Goal: Task Accomplishment & Management: Manage account settings

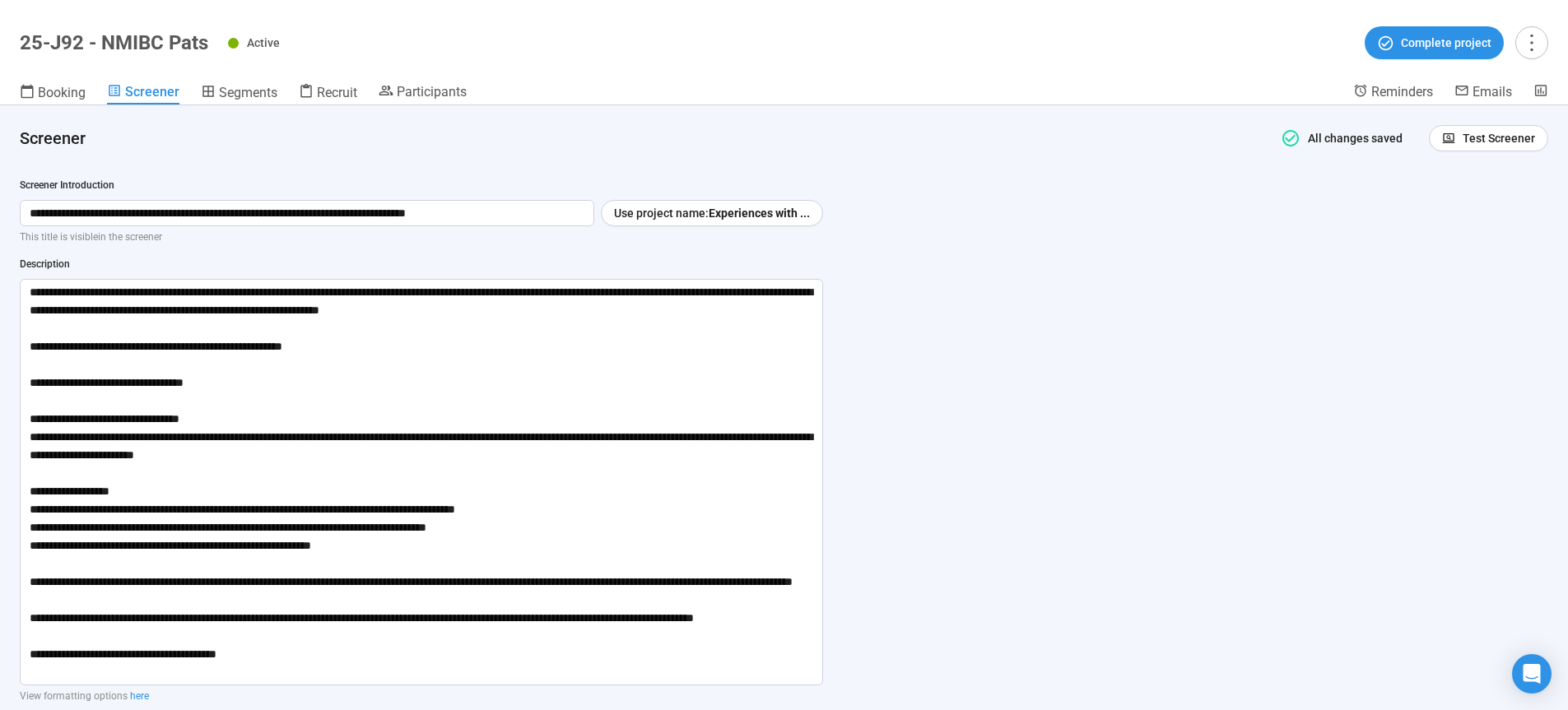
scroll to position [62, 0]
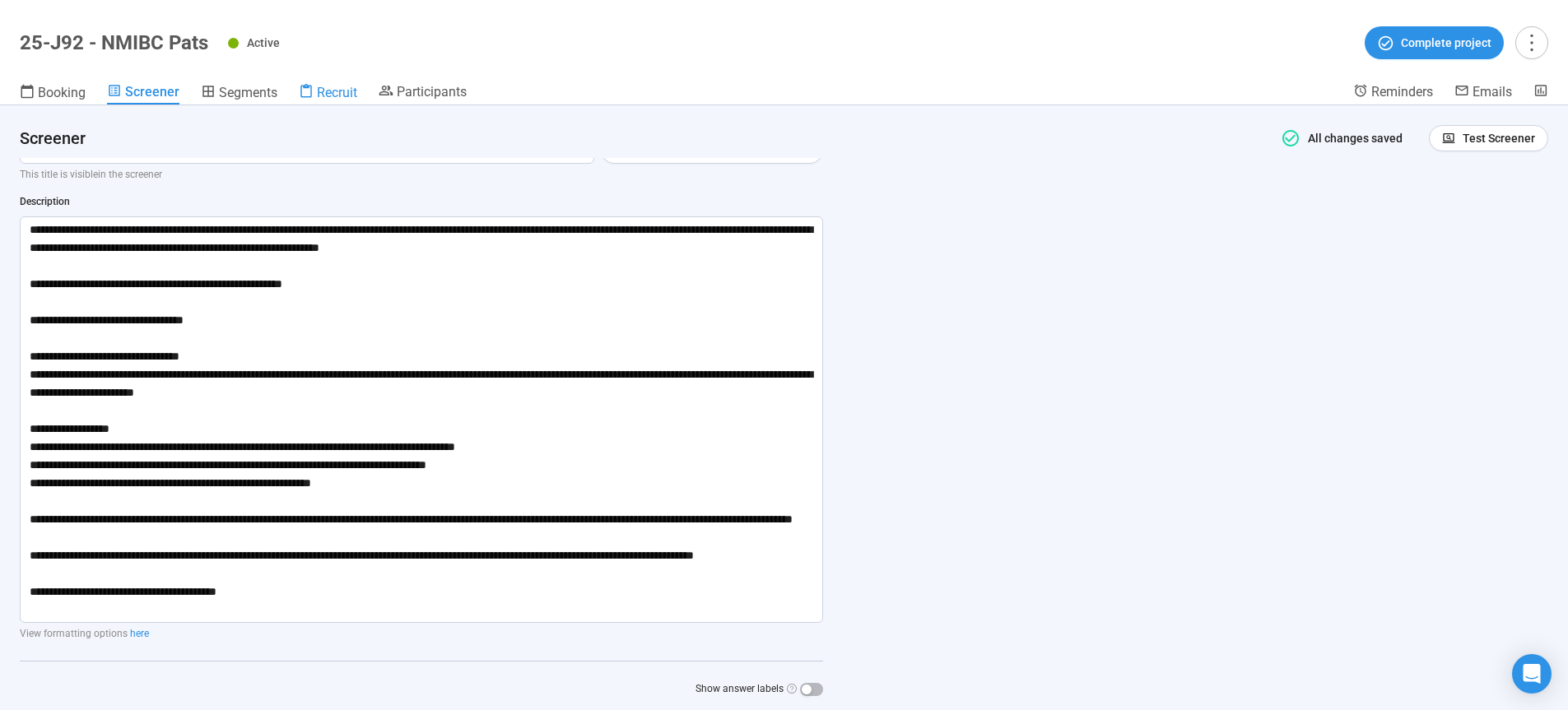
click at [351, 91] on span "Recruit" at bounding box center [336, 93] width 41 height 16
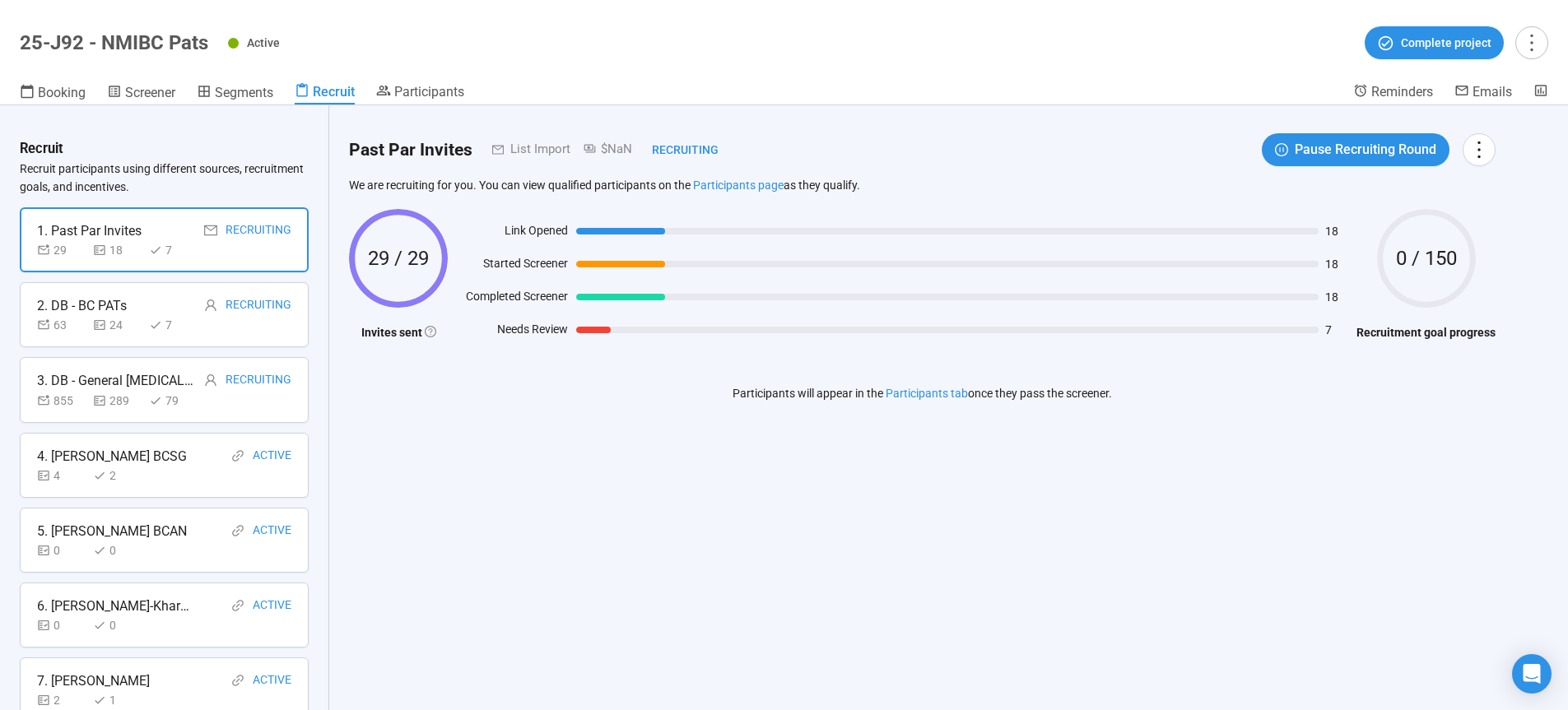
scroll to position [613, 0]
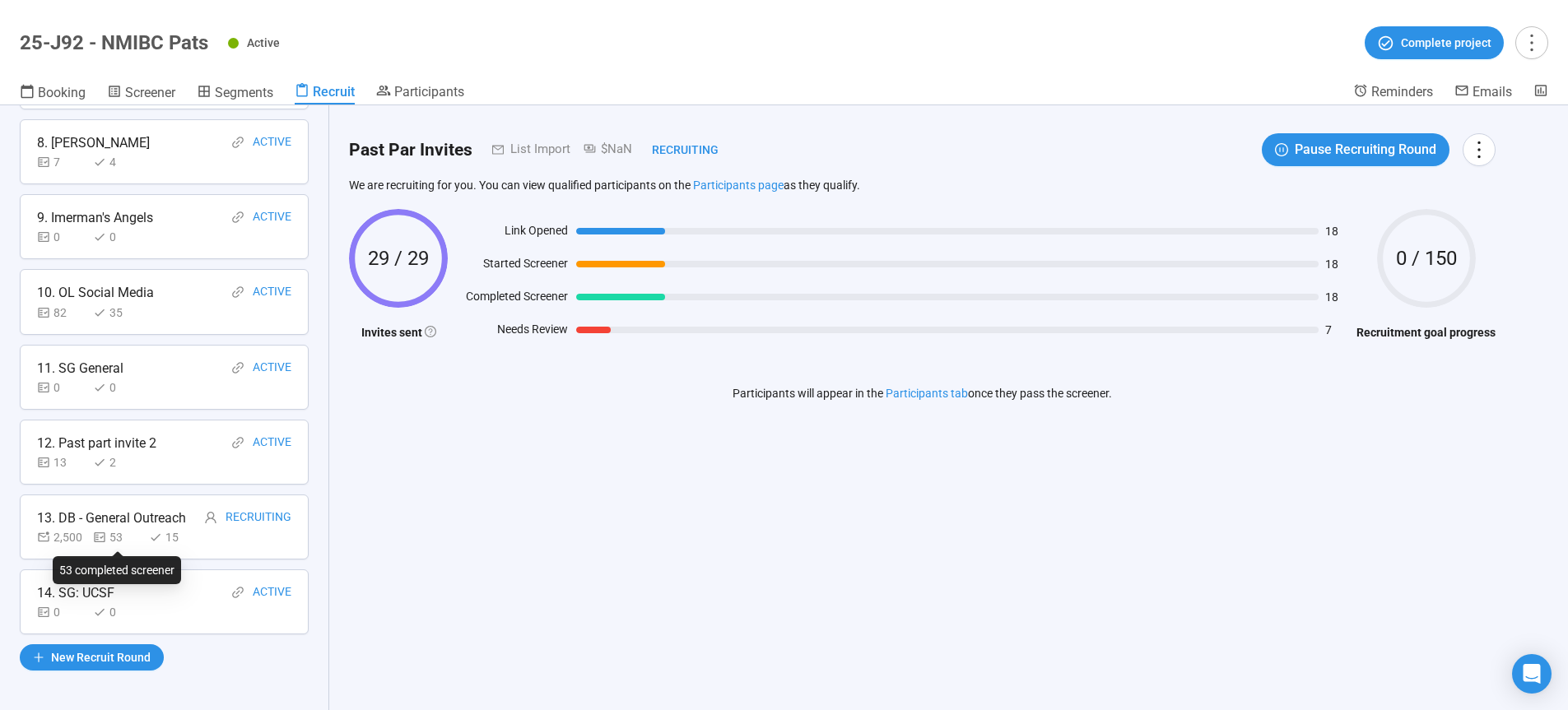
click at [133, 537] on div "53" at bounding box center [118, 537] width 49 height 18
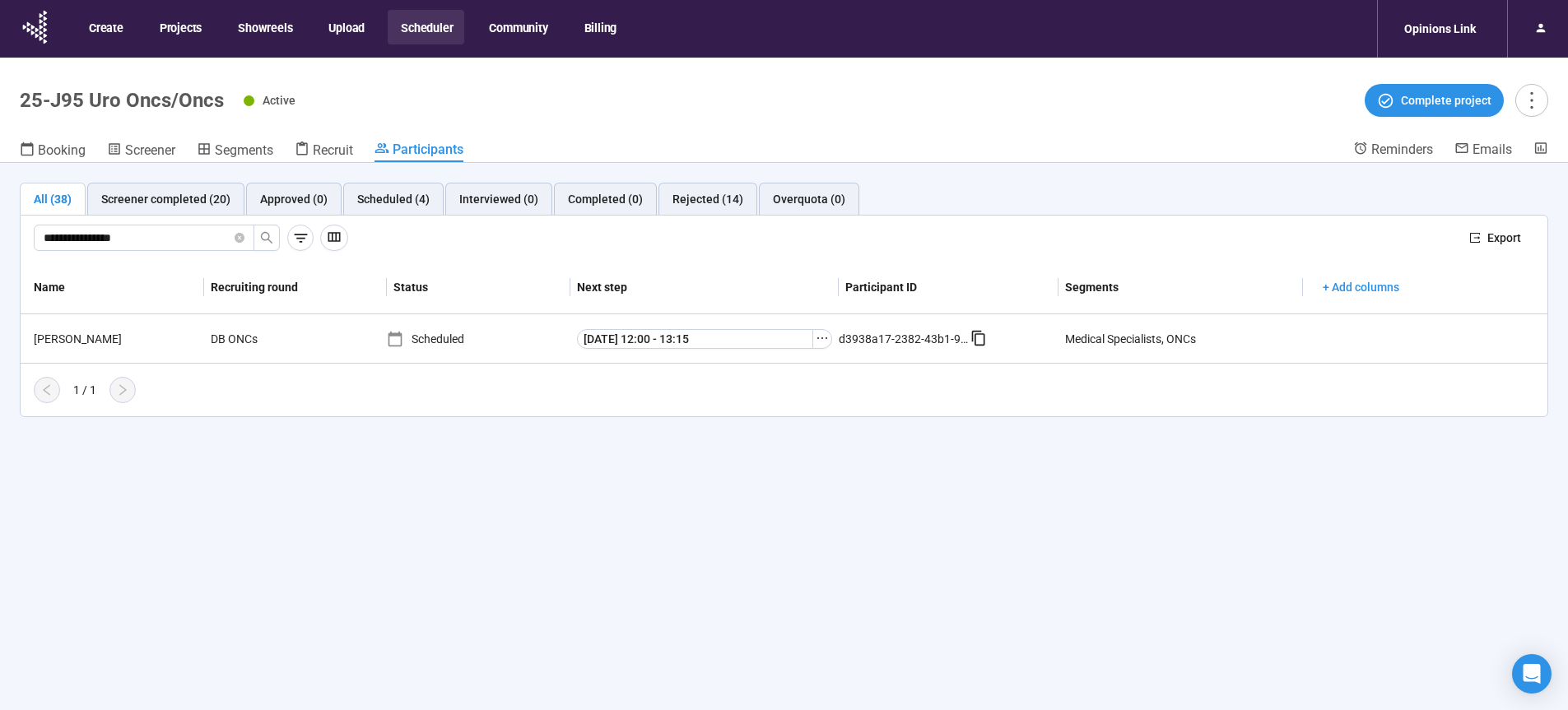
click at [434, 27] on button "Scheduler" at bounding box center [425, 27] width 76 height 35
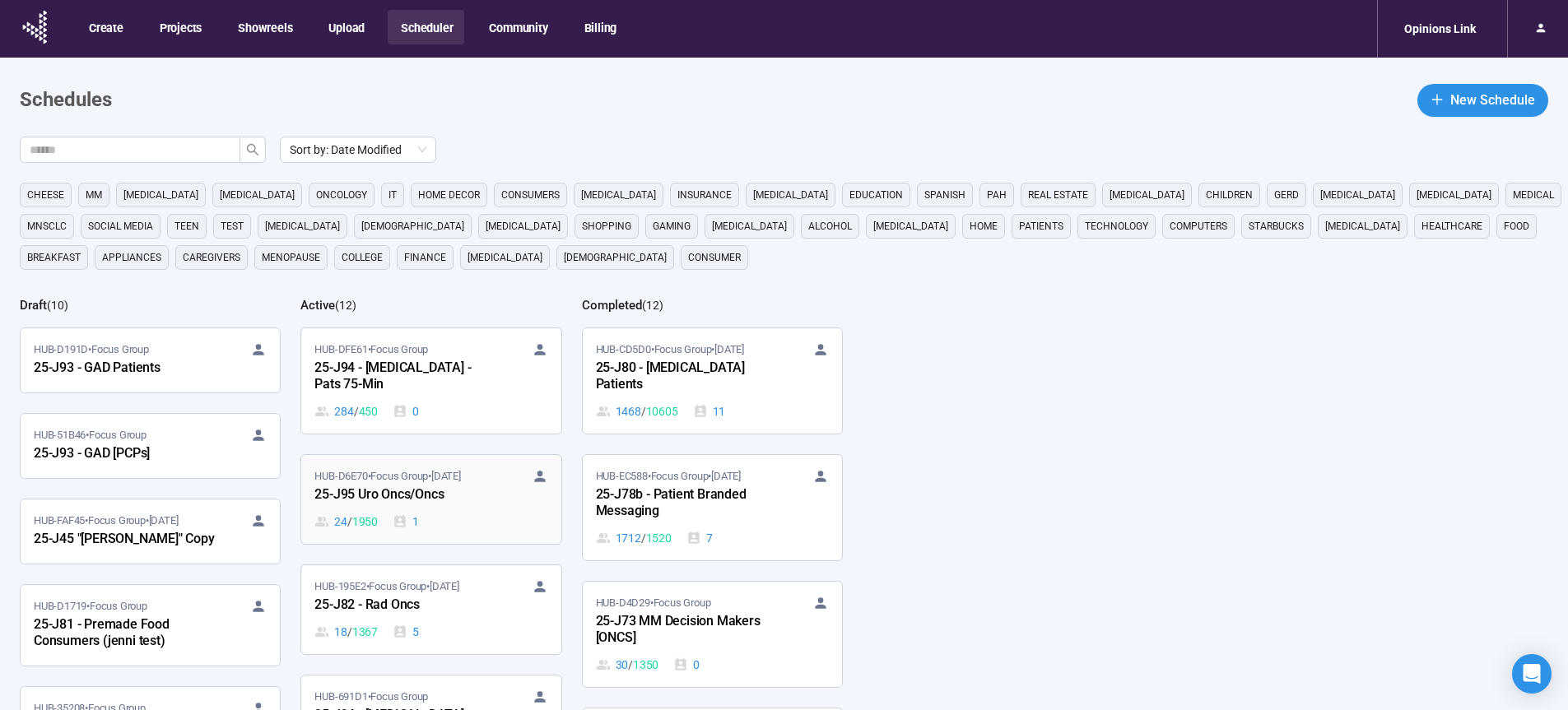
click at [392, 500] on div "25-J95 Uro Oncs/Oncs" at bounding box center [405, 495] width 181 height 22
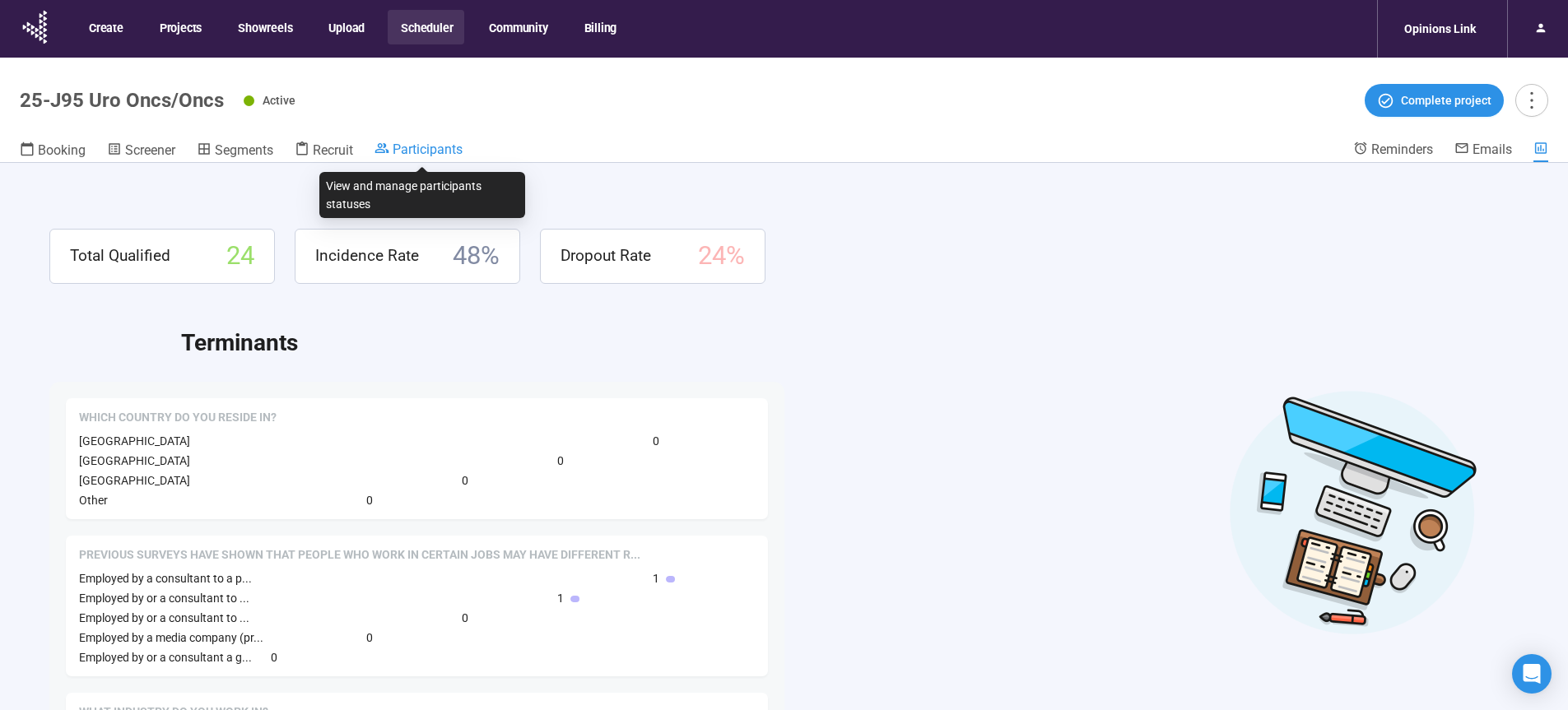
click at [409, 148] on span "Participants" at bounding box center [427, 149] width 70 height 16
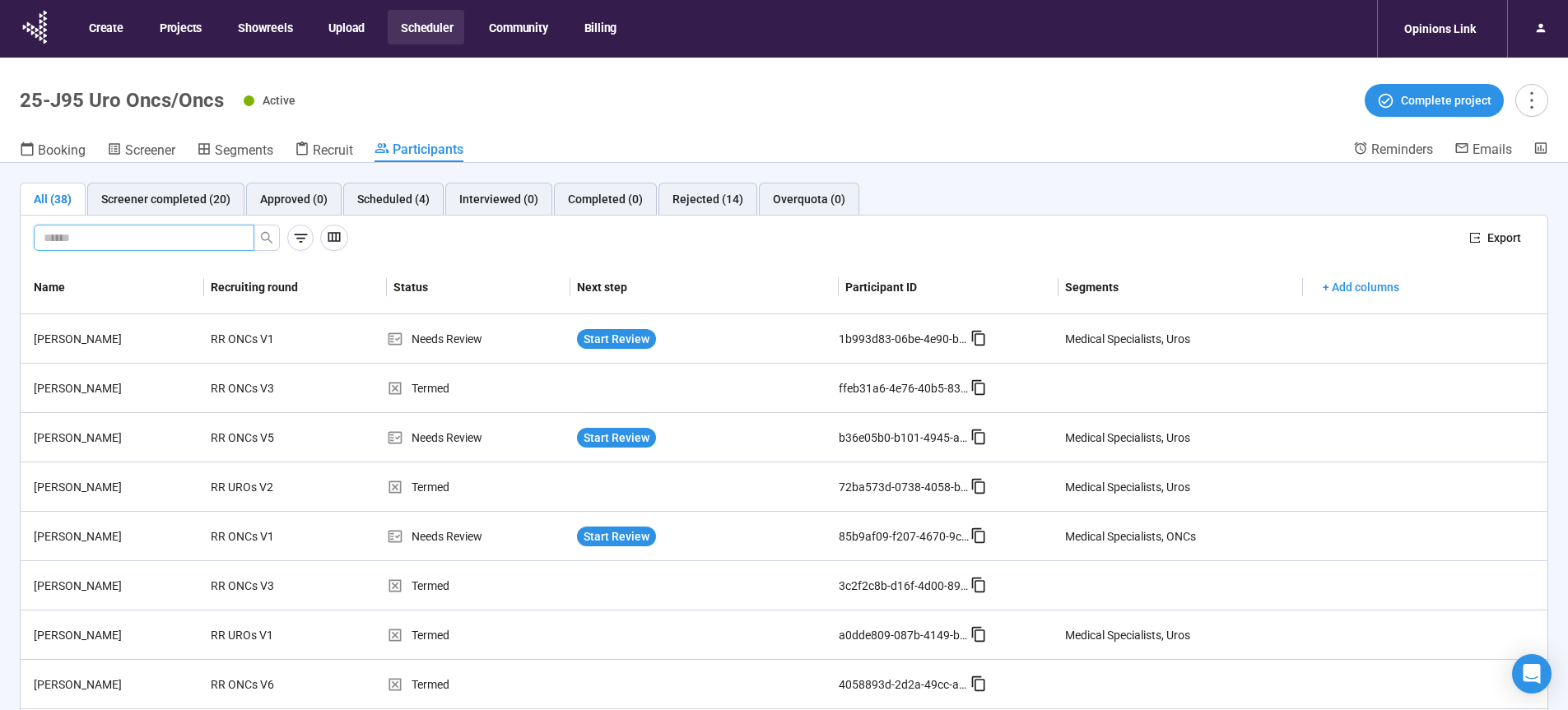
click at [114, 236] on input "text" at bounding box center [138, 237] width 188 height 18
paste input "**********"
click at [267, 234] on icon "search" at bounding box center [266, 237] width 13 height 13
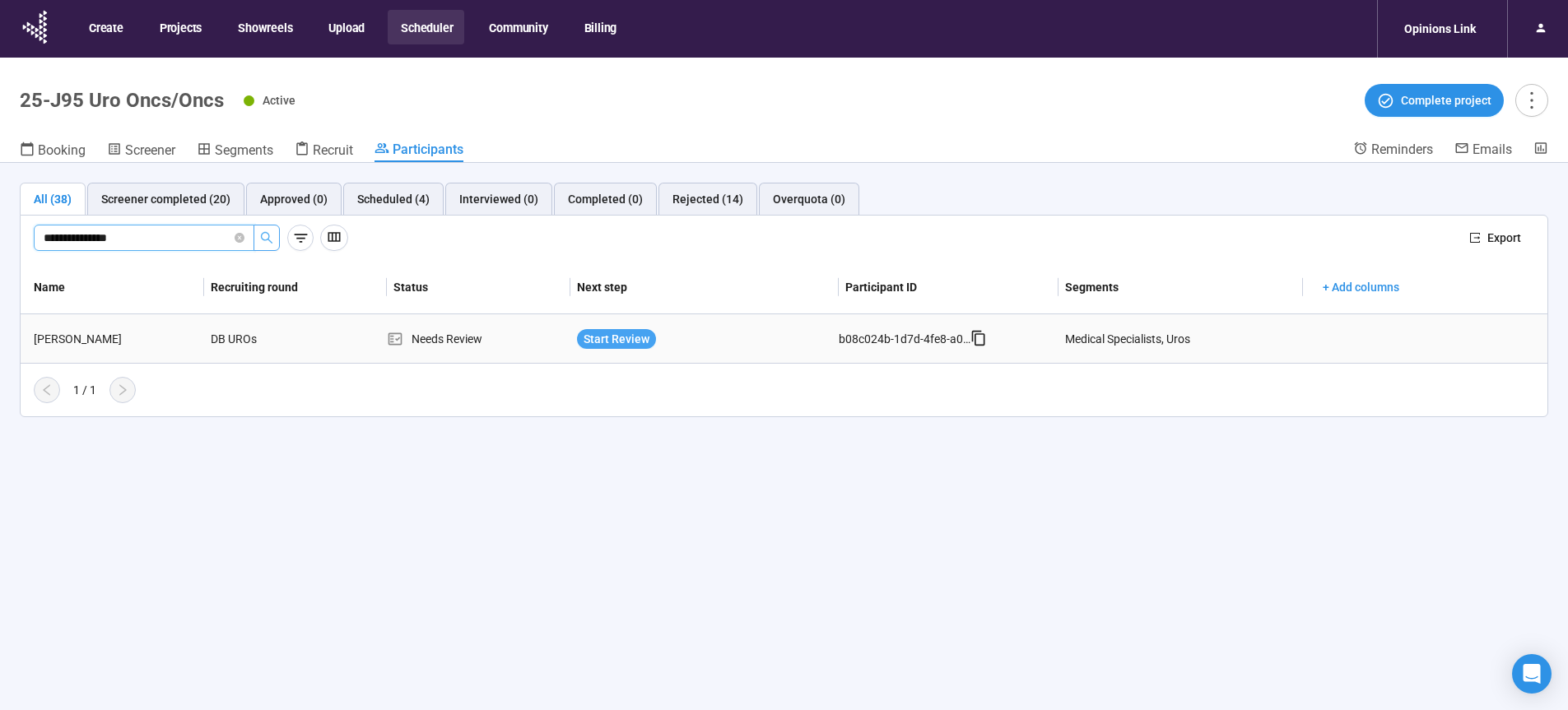
type input "**********"
click at [613, 343] on span "Start Review" at bounding box center [616, 339] width 66 height 18
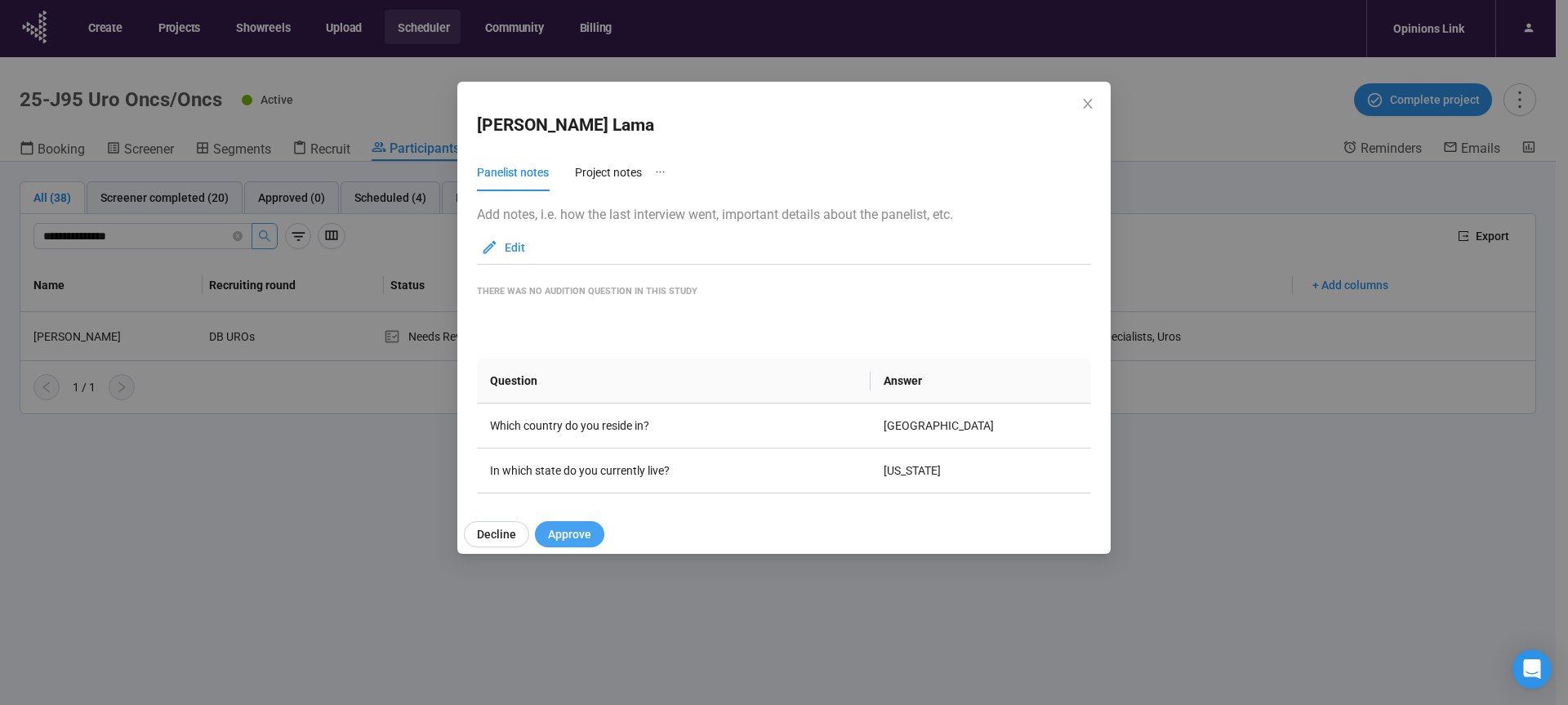
click at [571, 533] on span "Approve" at bounding box center [569, 534] width 43 height 18
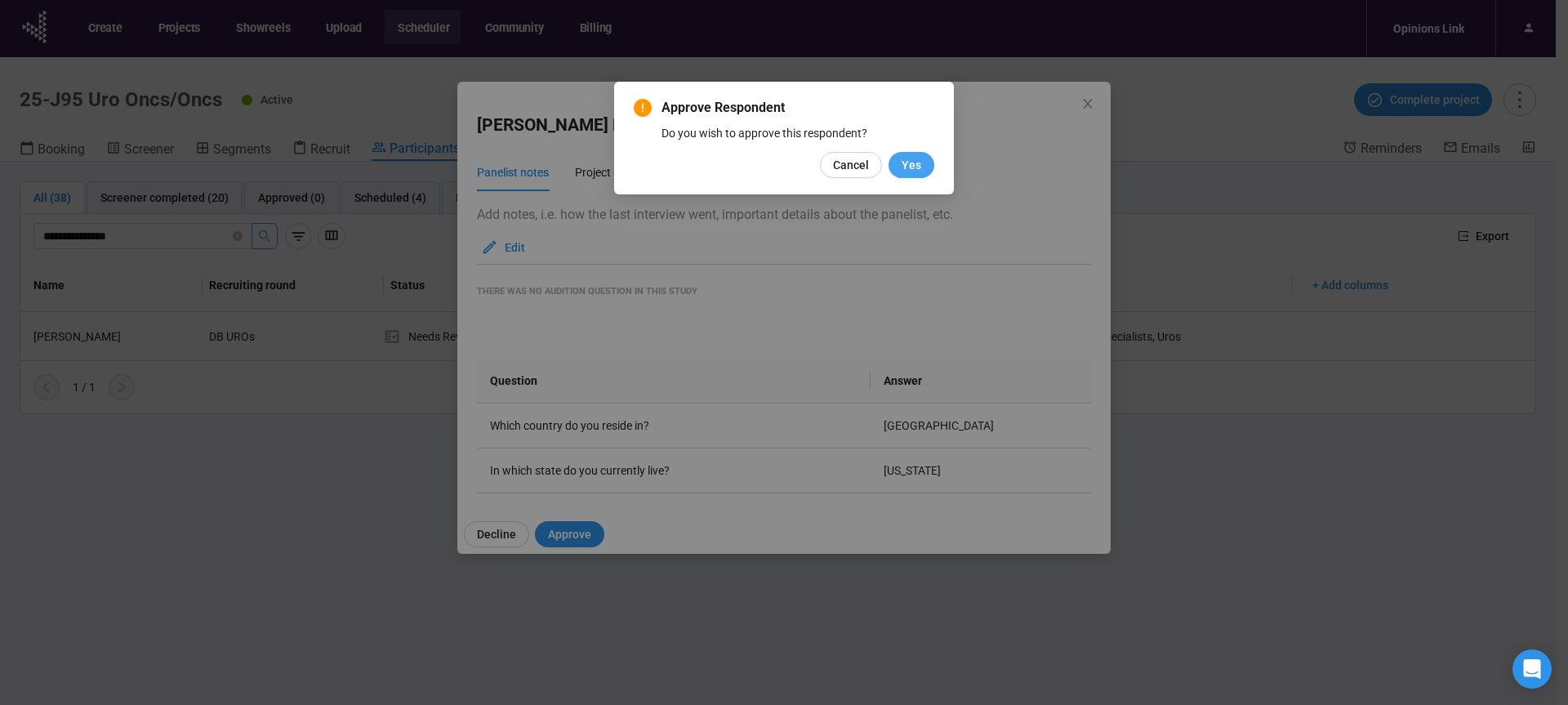
click at [909, 164] on span "Yes" at bounding box center [911, 165] width 20 height 18
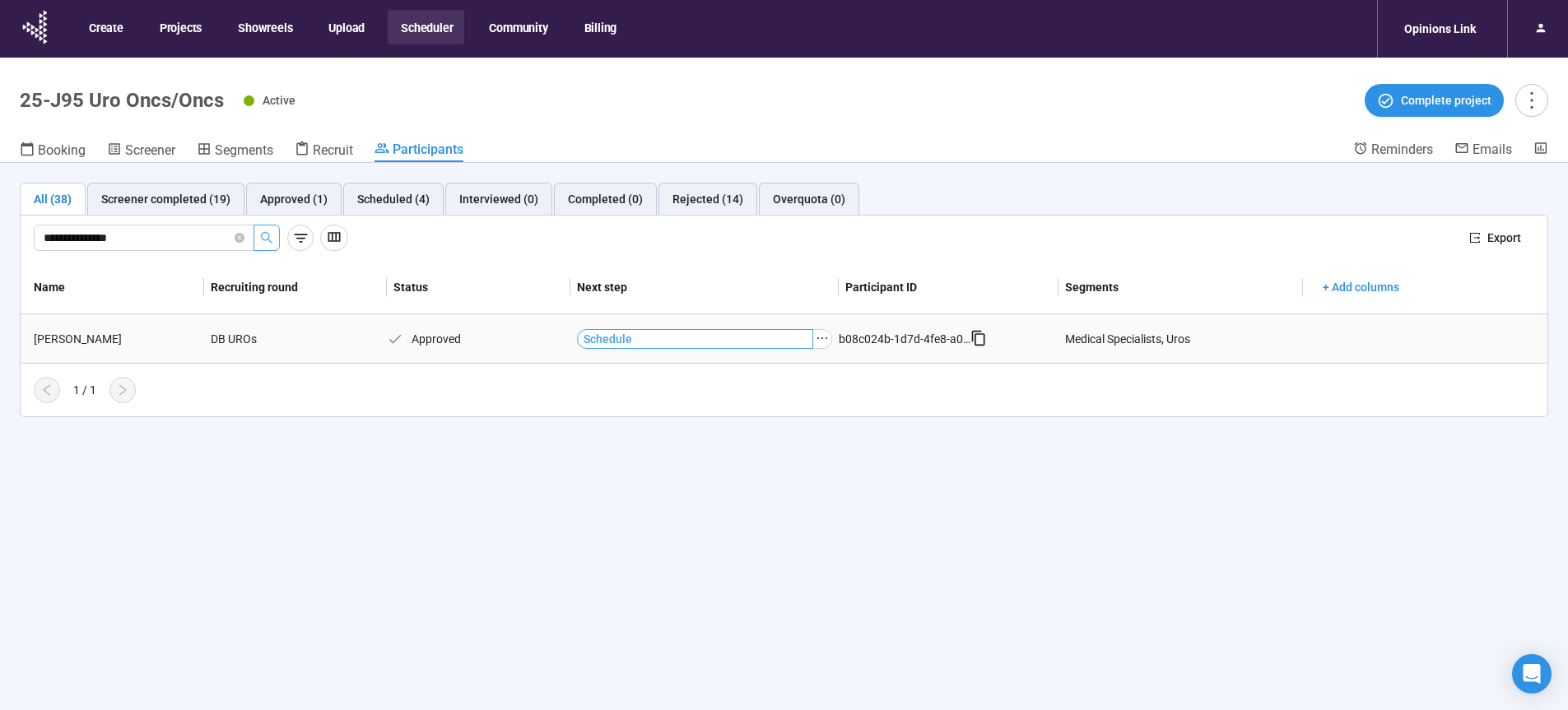
click at [614, 338] on span "Schedule" at bounding box center [607, 339] width 48 height 18
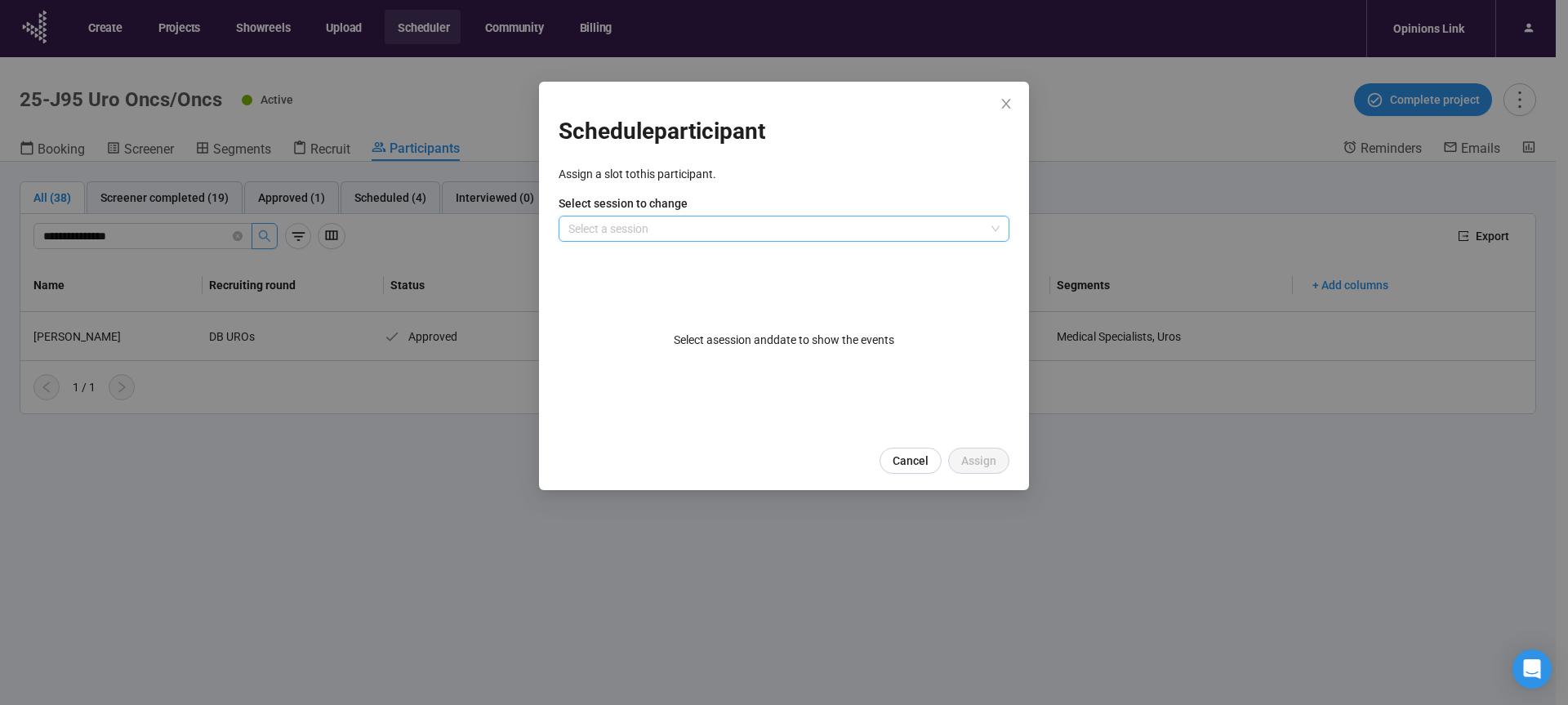
click at [654, 222] on input "search" at bounding box center [784, 228] width 431 height 25
click at [604, 288] on div "Day 2" at bounding box center [784, 288] width 425 height 18
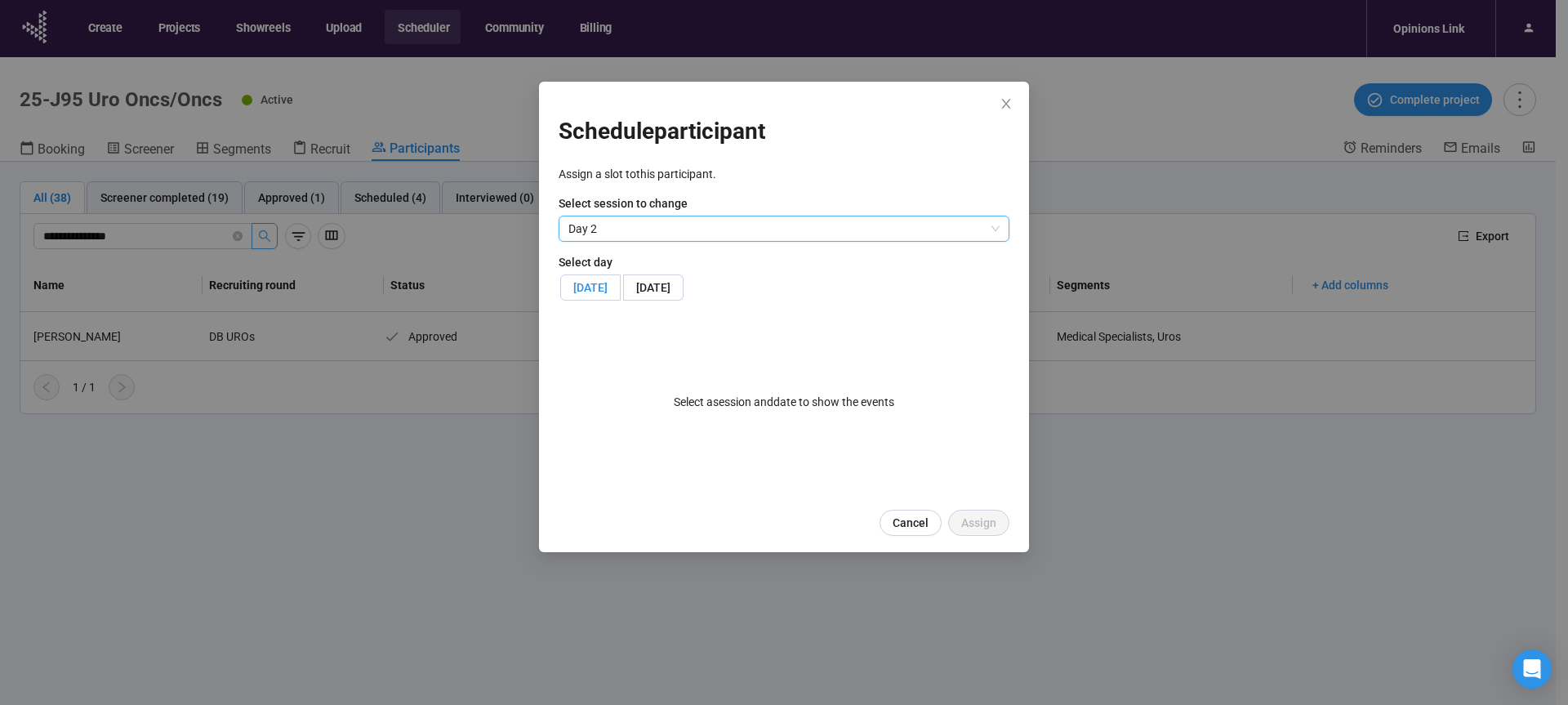
click at [608, 290] on span "Wed, October 22, 2025" at bounding box center [590, 287] width 34 height 13
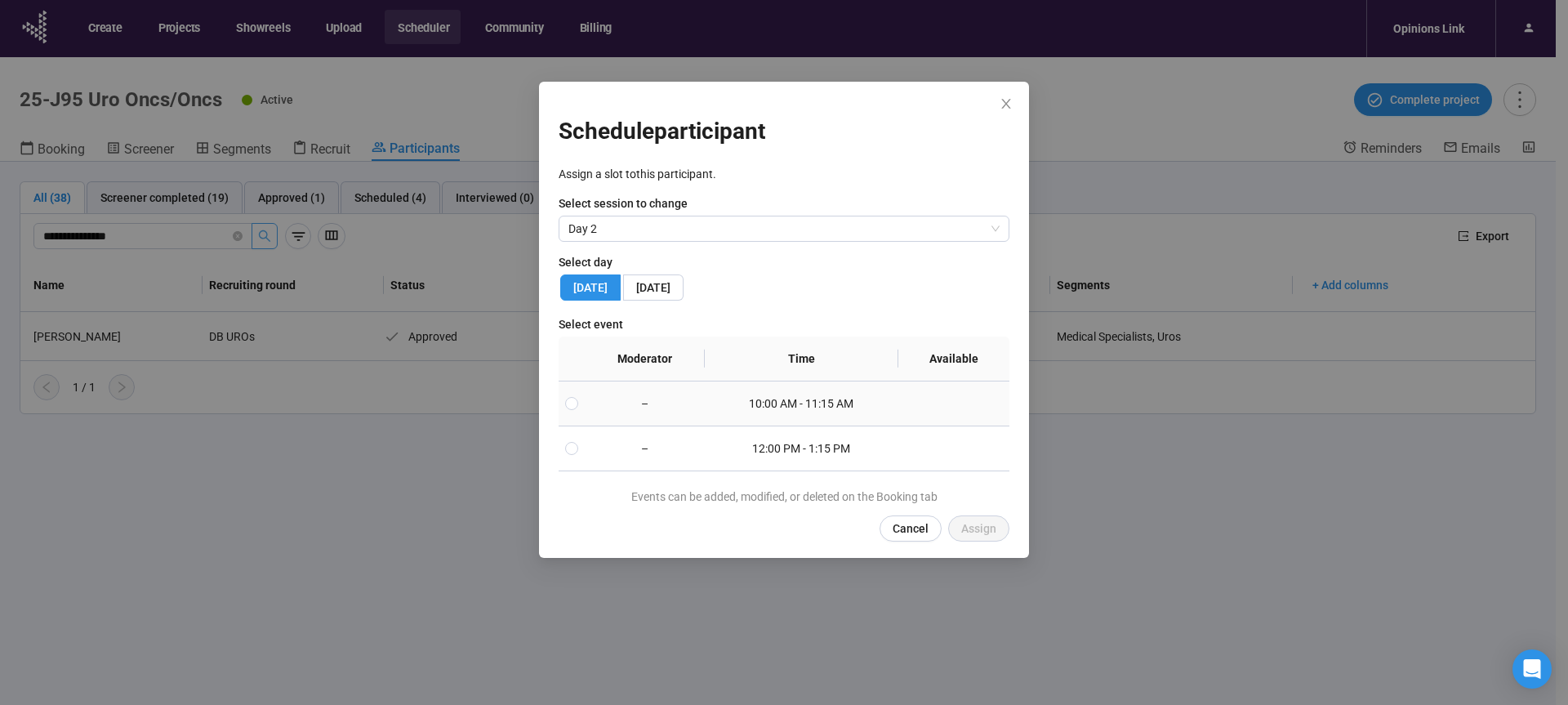
click at [649, 411] on td "–" at bounding box center [645, 405] width 120 height 45
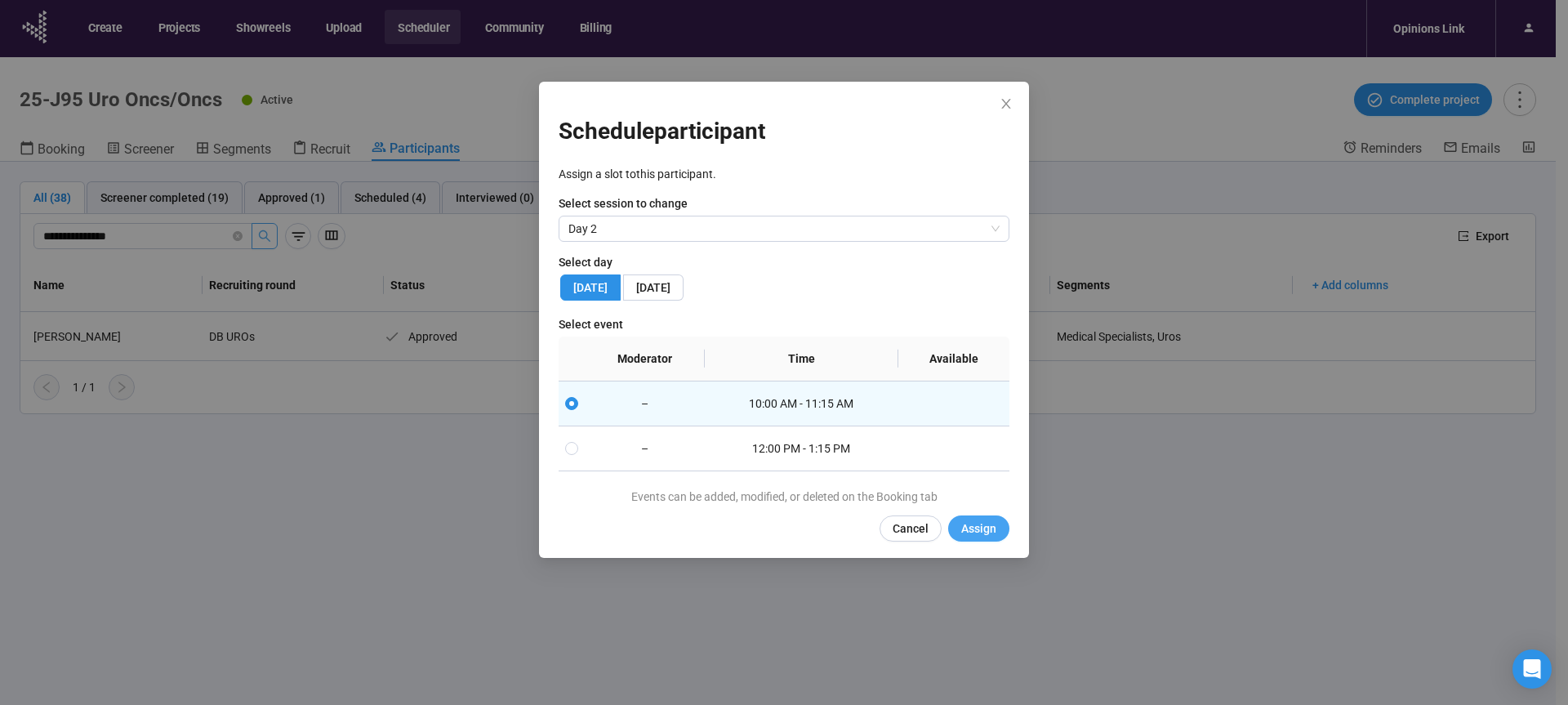
click at [992, 528] on span "Assign" at bounding box center [979, 528] width 35 height 18
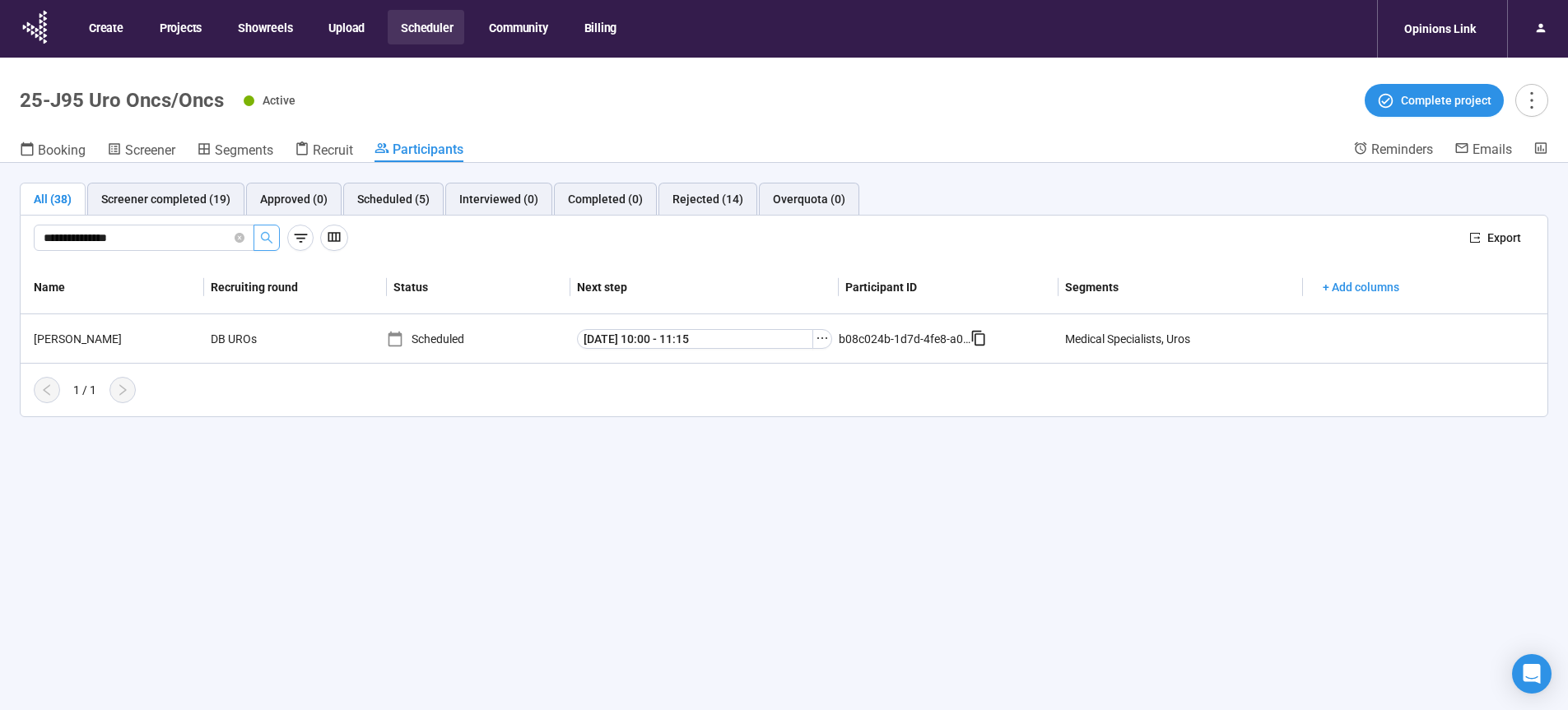
click at [423, 22] on button "Scheduler" at bounding box center [425, 27] width 76 height 35
